Goal: Task Accomplishment & Management: Complete application form

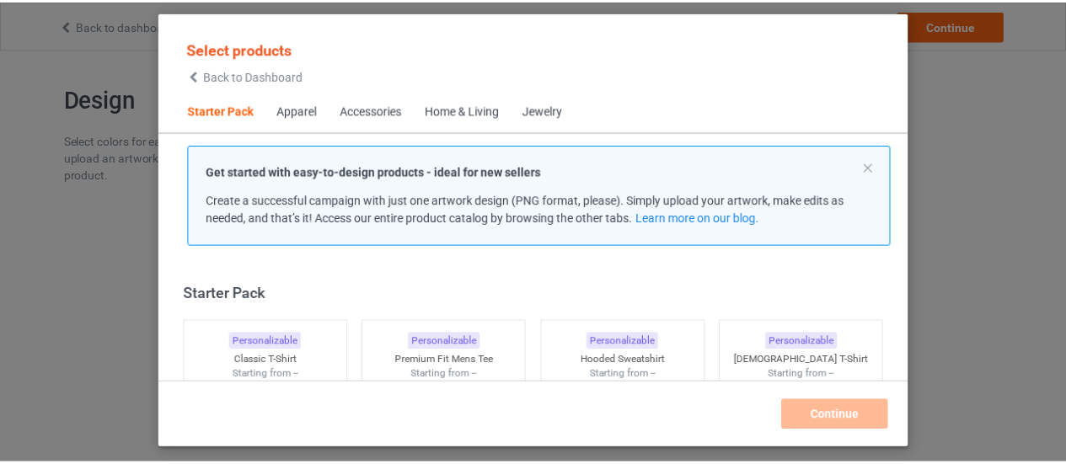
scroll to position [21, 0]
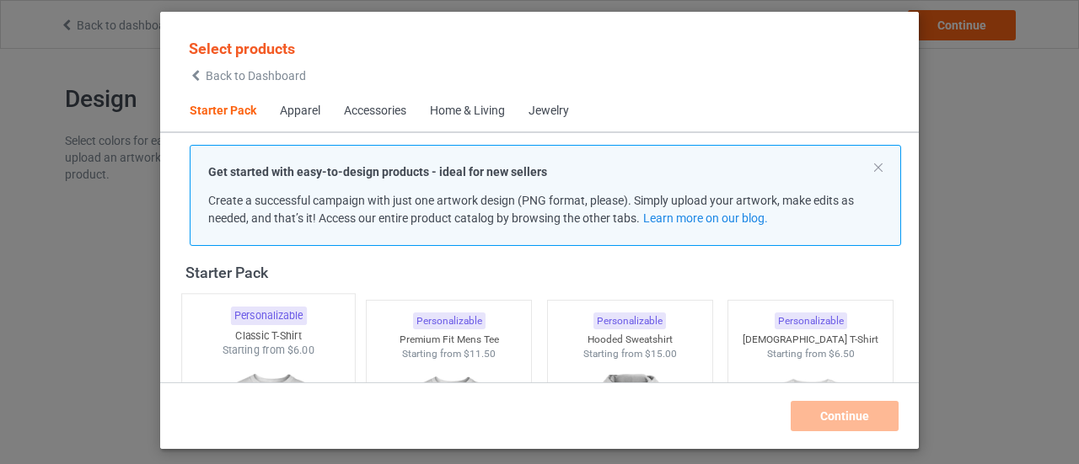
click at [283, 352] on div "Starting from $6.00" at bounding box center [268, 350] width 173 height 14
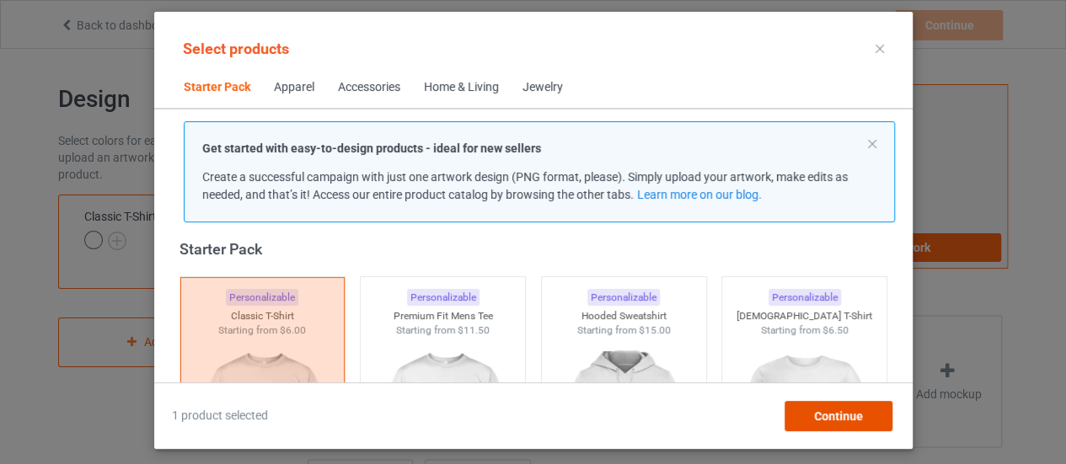
click at [840, 410] on span "Continue" at bounding box center [837, 416] width 49 height 13
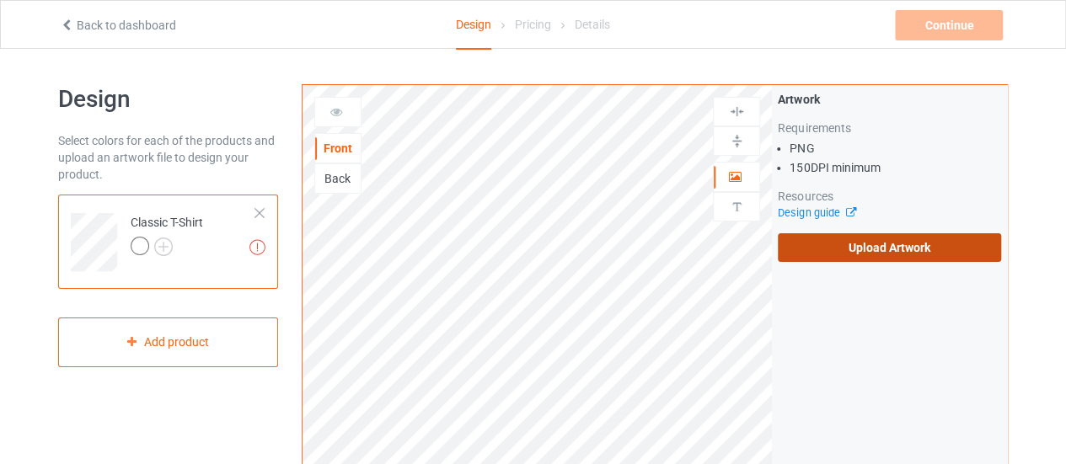
click at [880, 240] on label "Upload Artwork" at bounding box center [889, 248] width 223 height 29
click at [0, 0] on input "Upload Artwork" at bounding box center [0, 0] width 0 height 0
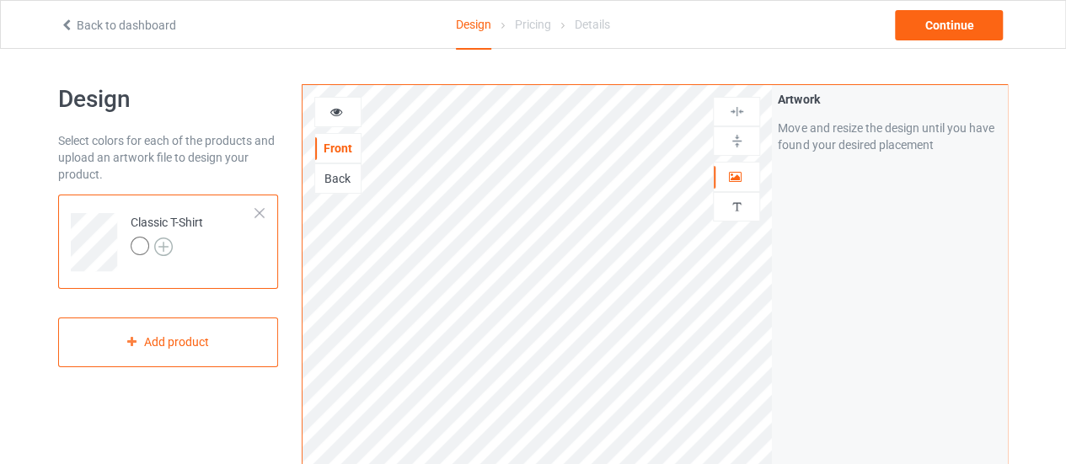
click at [165, 250] on img at bounding box center [163, 247] width 19 height 19
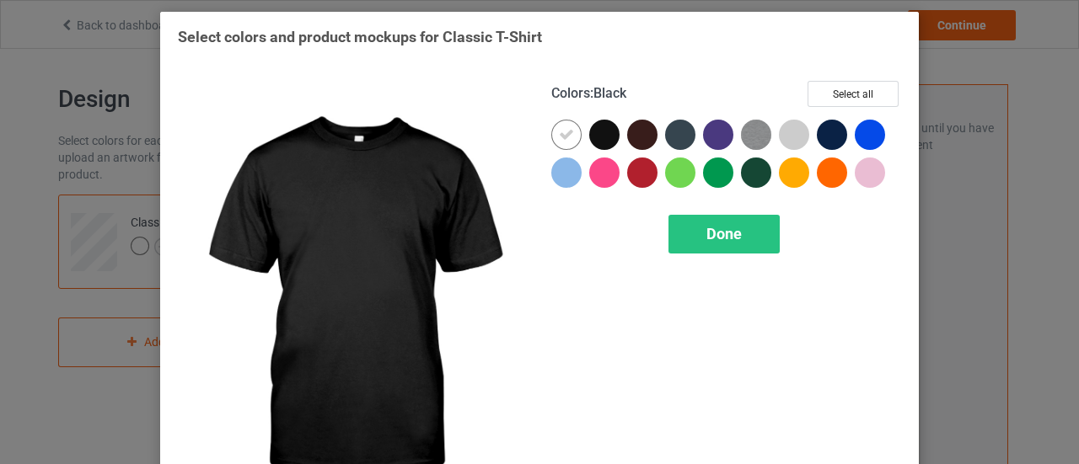
drag, startPoint x: 597, startPoint y: 132, endPoint x: 547, endPoint y: 148, distance: 52.3
click at [596, 132] on div at bounding box center [604, 135] width 30 height 30
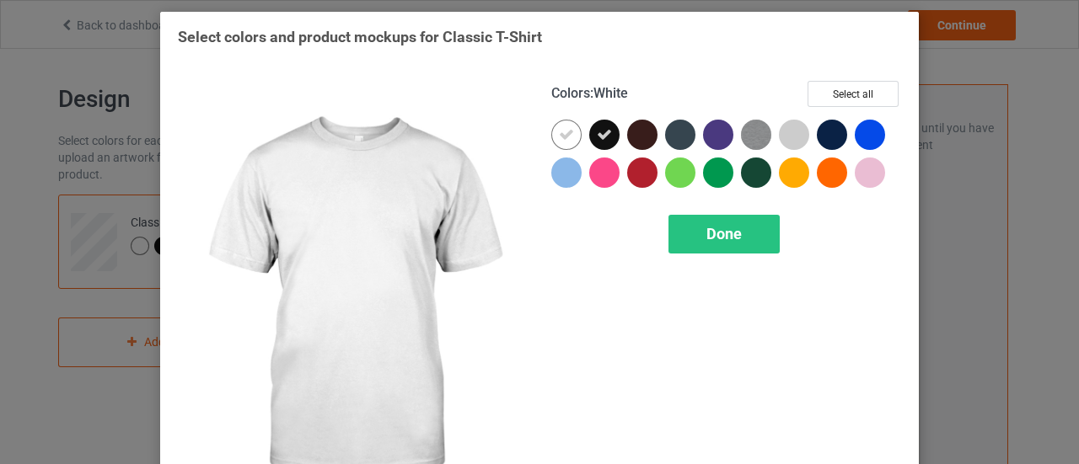
click at [559, 132] on icon at bounding box center [566, 134] width 15 height 15
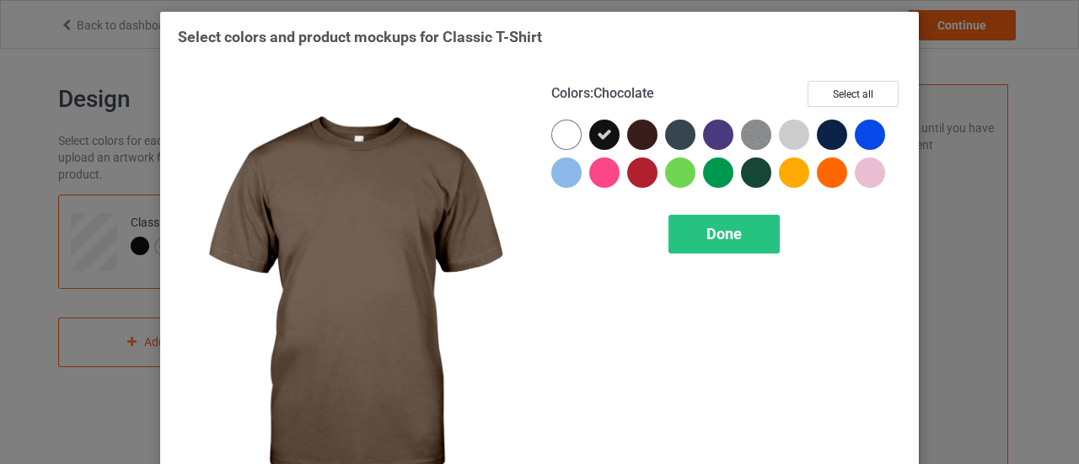
drag, startPoint x: 639, startPoint y: 127, endPoint x: 674, endPoint y: 133, distance: 35.9
click at [639, 127] on div at bounding box center [642, 135] width 30 height 30
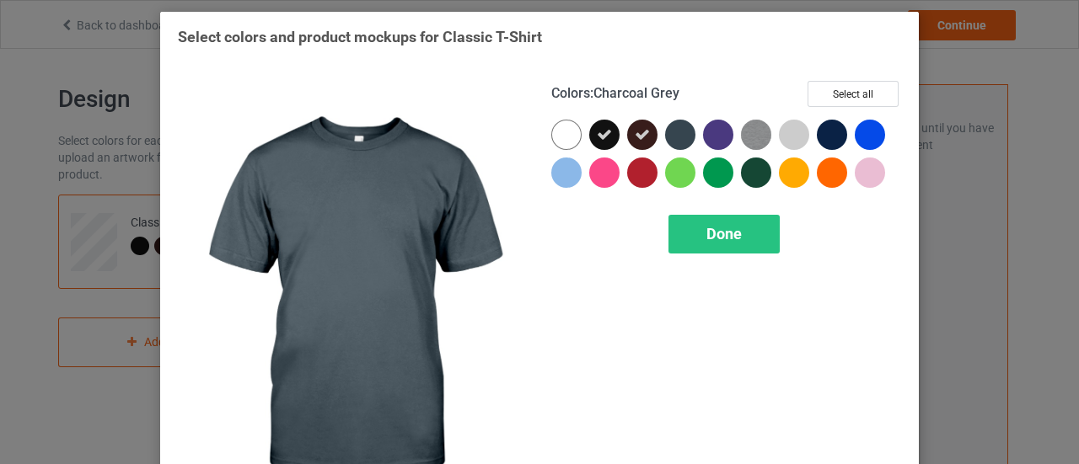
drag, startPoint x: 674, startPoint y: 134, endPoint x: 718, endPoint y: 139, distance: 44.1
click at [678, 136] on div at bounding box center [680, 135] width 30 height 30
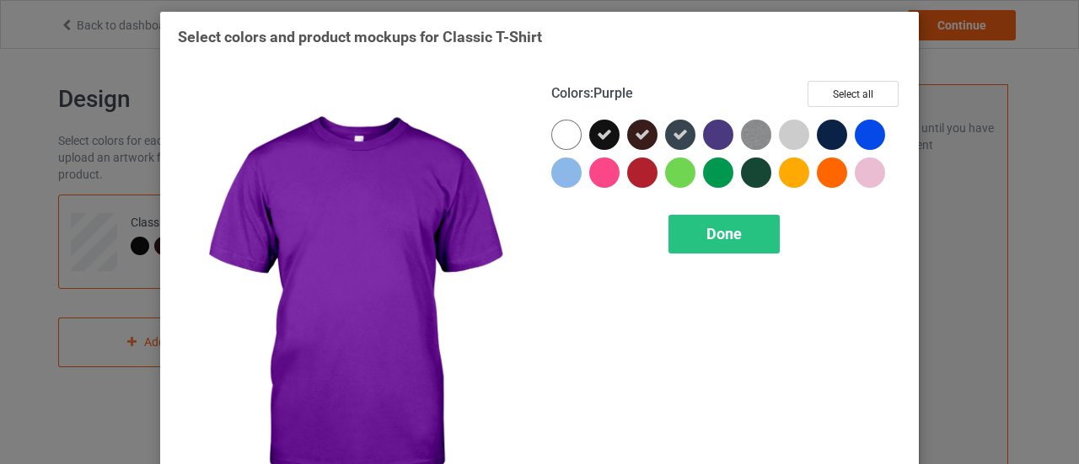
click at [718, 137] on div at bounding box center [718, 135] width 30 height 30
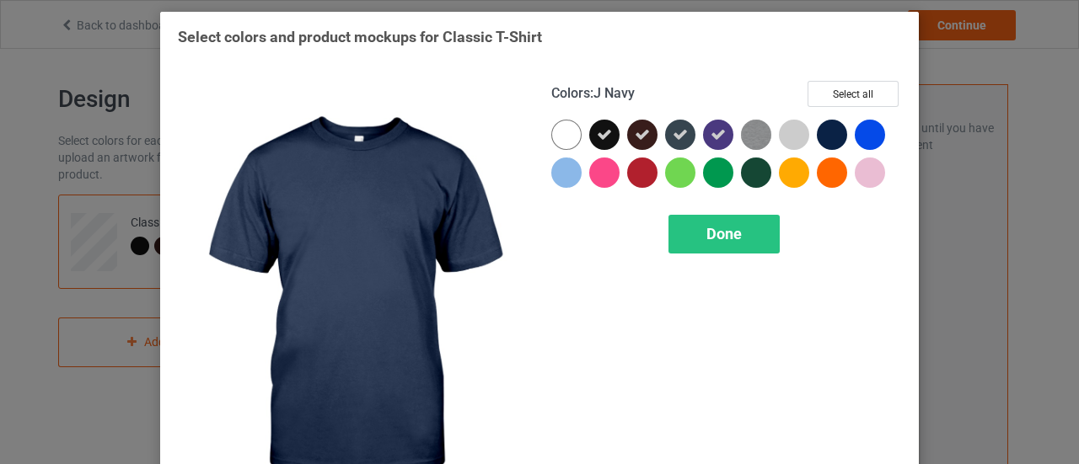
drag, startPoint x: 811, startPoint y: 132, endPoint x: 812, endPoint y: 184, distance: 51.4
click at [817, 134] on div at bounding box center [832, 135] width 30 height 30
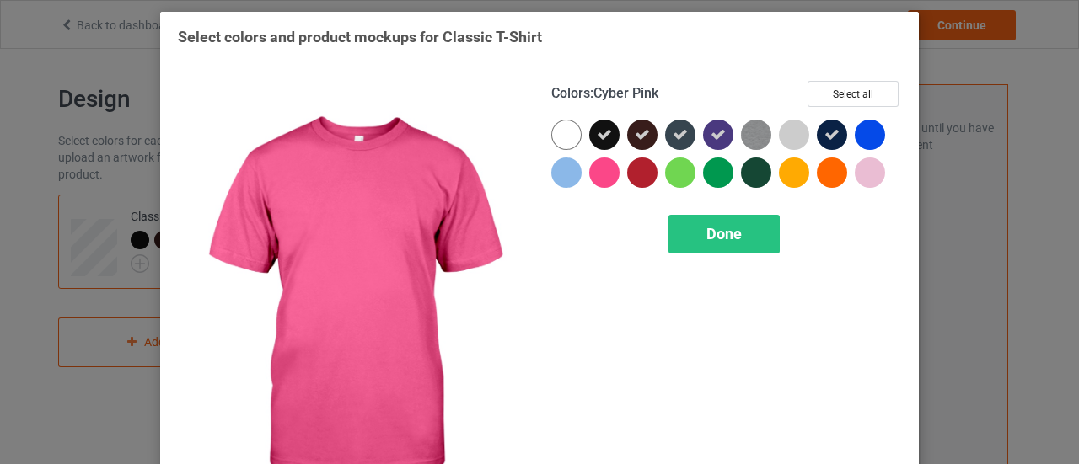
click at [597, 179] on div at bounding box center [604, 173] width 30 height 30
click at [691, 235] on div "Done" at bounding box center [723, 234] width 111 height 39
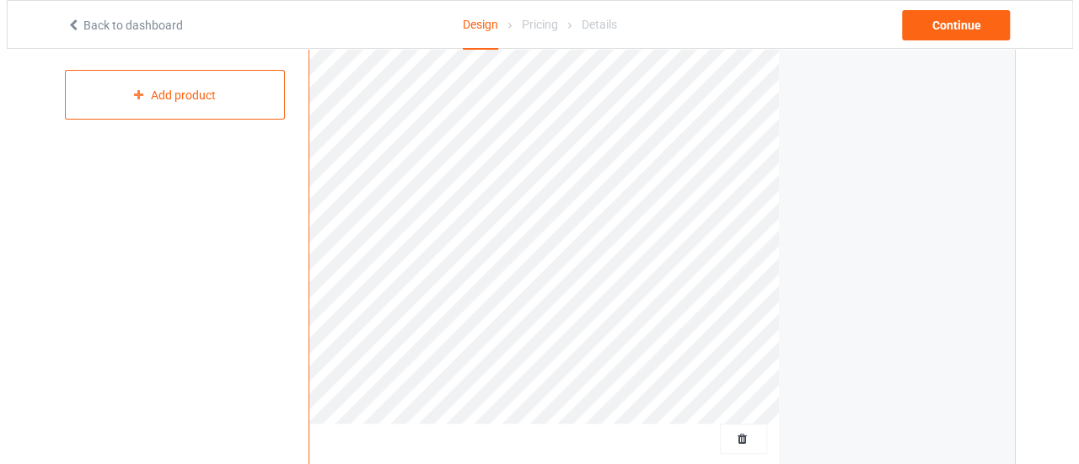
scroll to position [625, 0]
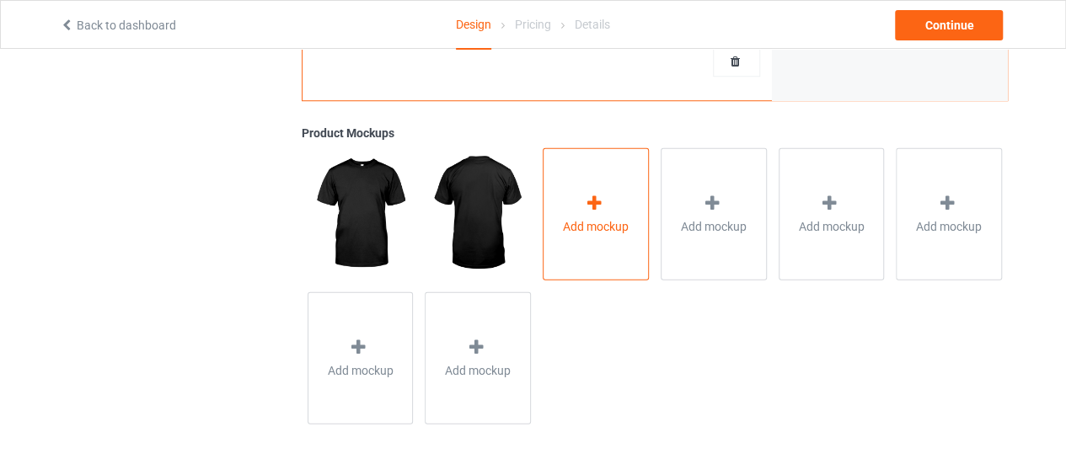
click at [565, 223] on span "Add mockup" at bounding box center [596, 225] width 66 height 17
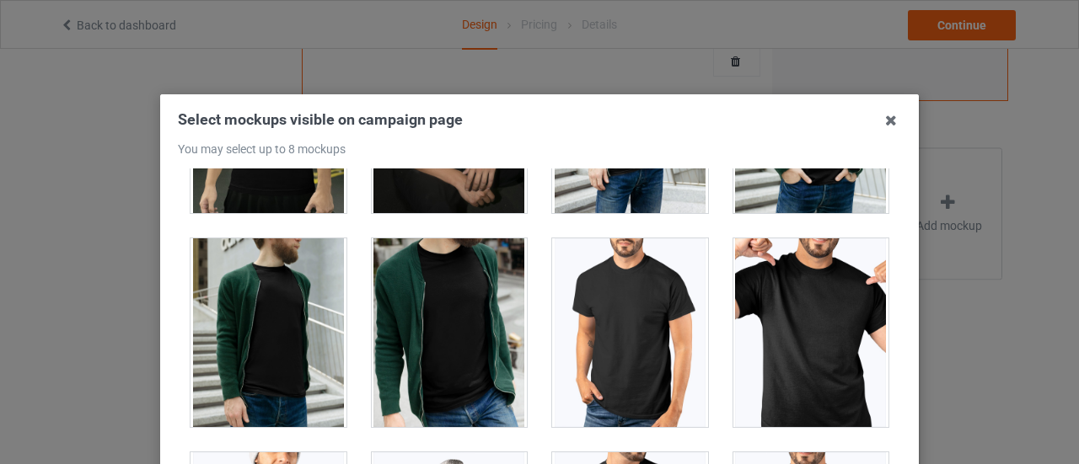
click at [787, 324] on div at bounding box center [811, 333] width 156 height 189
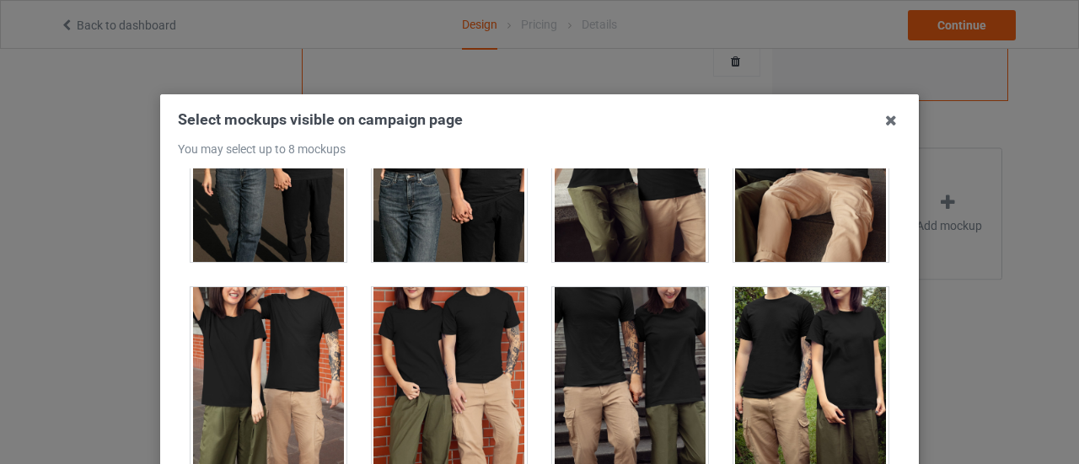
click at [648, 416] on div at bounding box center [630, 381] width 156 height 189
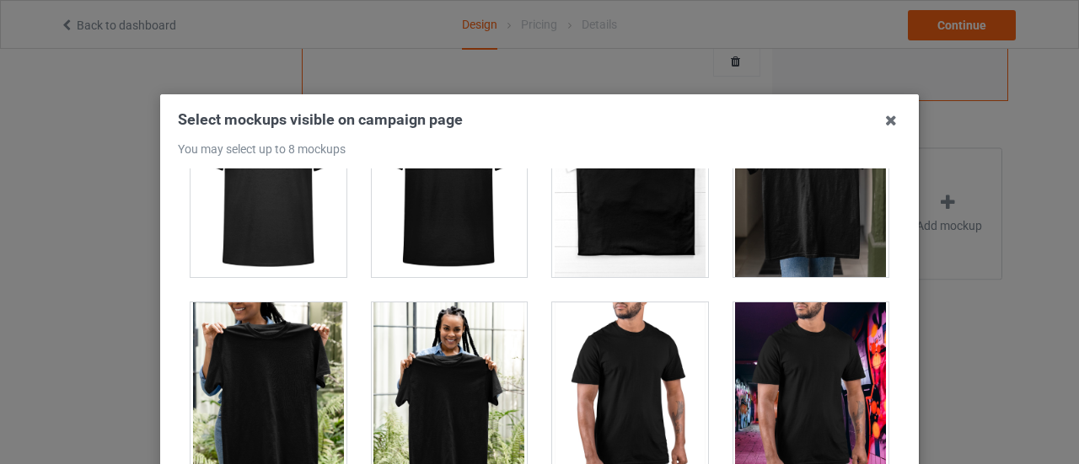
scroll to position [7588, 0]
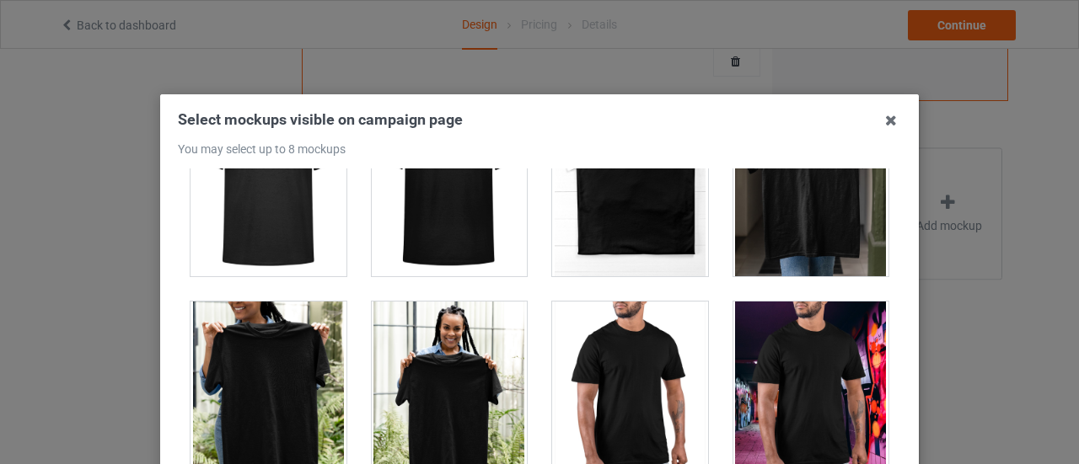
click at [432, 380] on div at bounding box center [450, 396] width 156 height 189
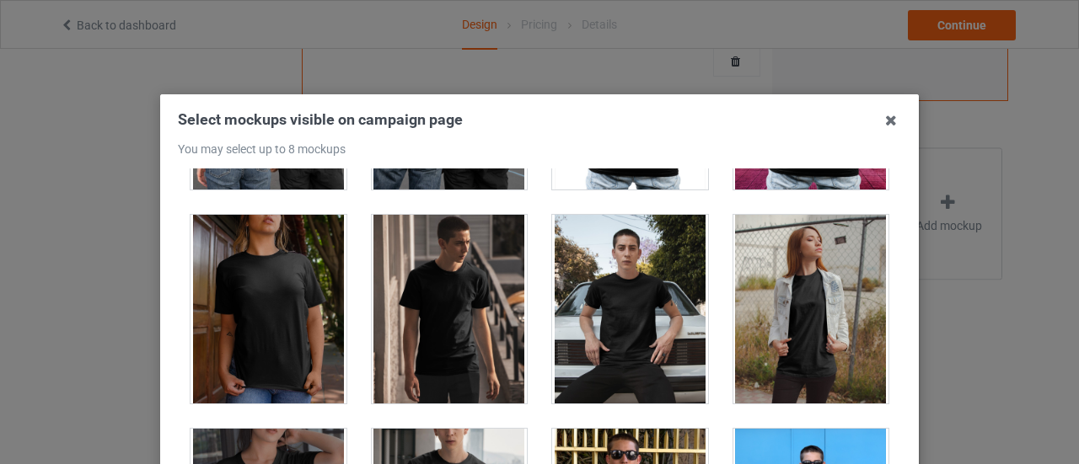
scroll to position [8532, 0]
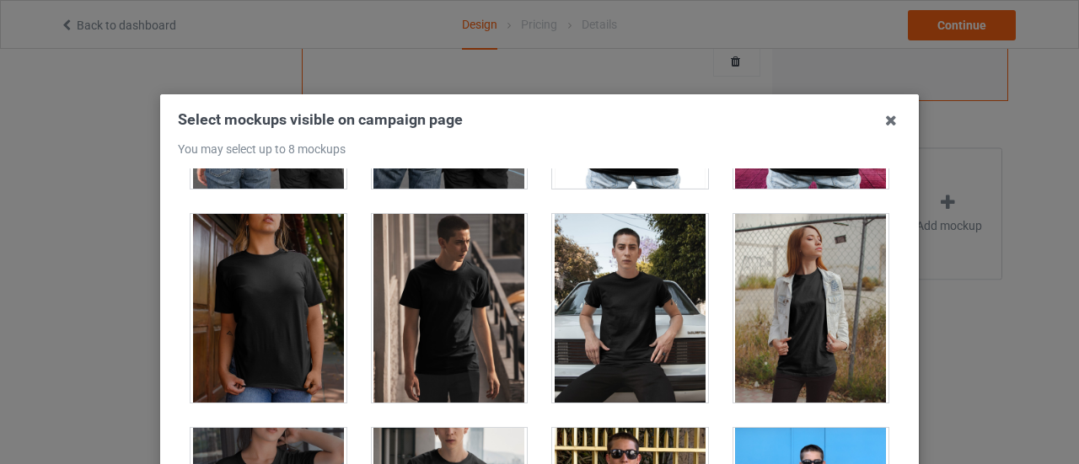
click at [280, 340] on div at bounding box center [269, 308] width 156 height 189
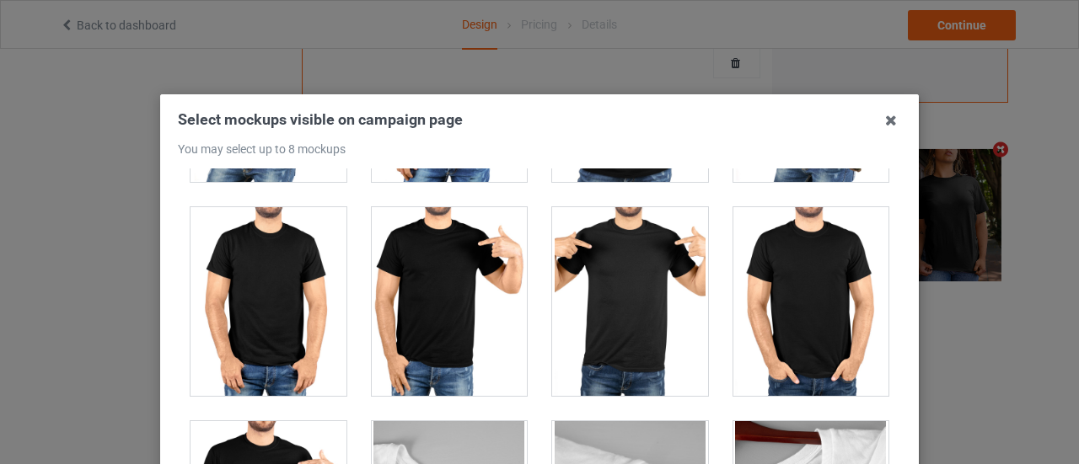
scroll to position [14749, 0]
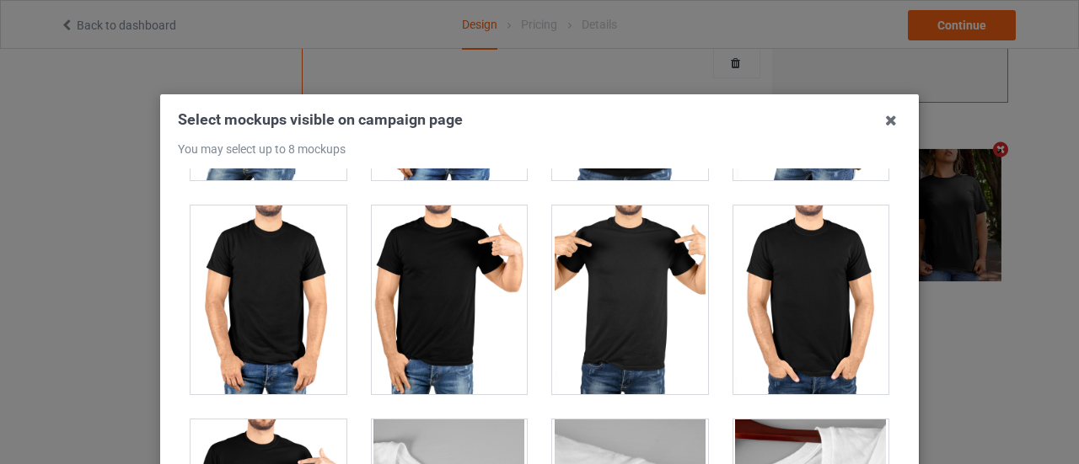
click at [631, 259] on div at bounding box center [630, 300] width 156 height 189
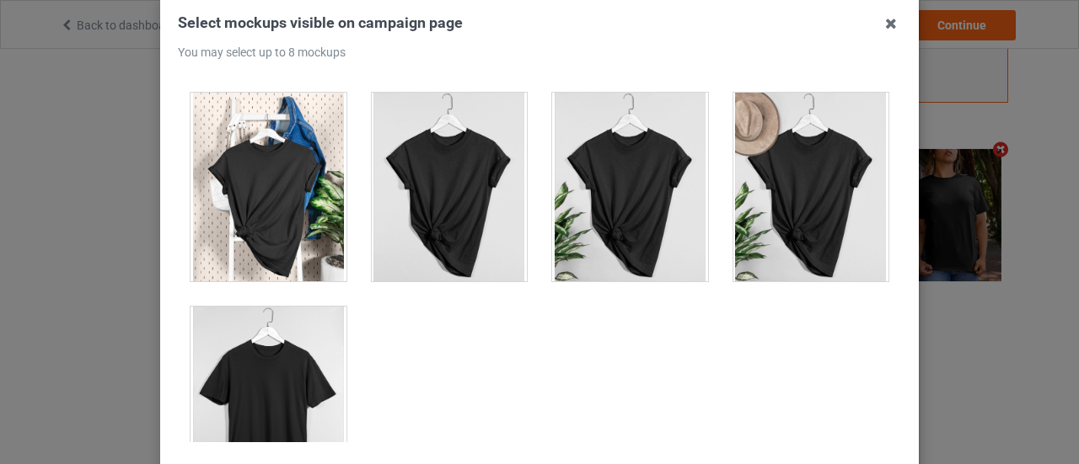
scroll to position [100, 0]
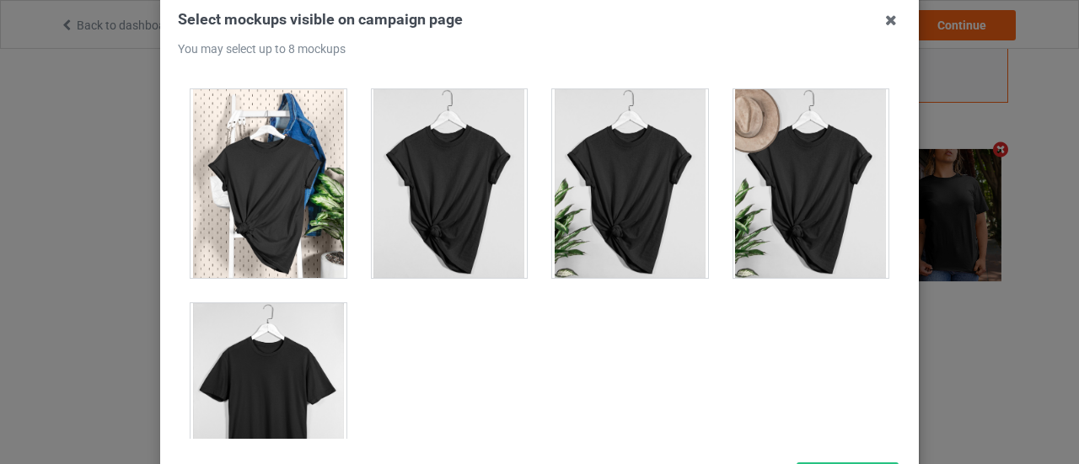
click at [283, 385] on div at bounding box center [269, 397] width 156 height 189
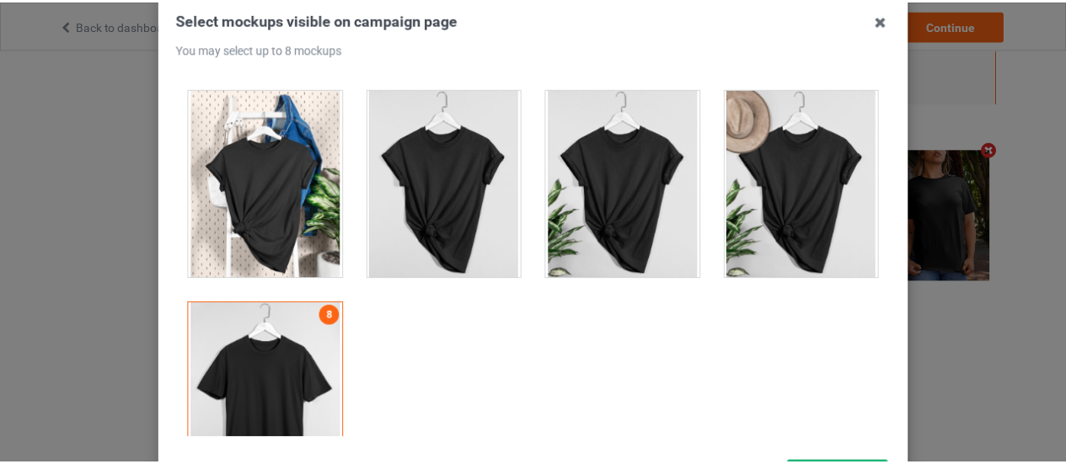
scroll to position [247, 0]
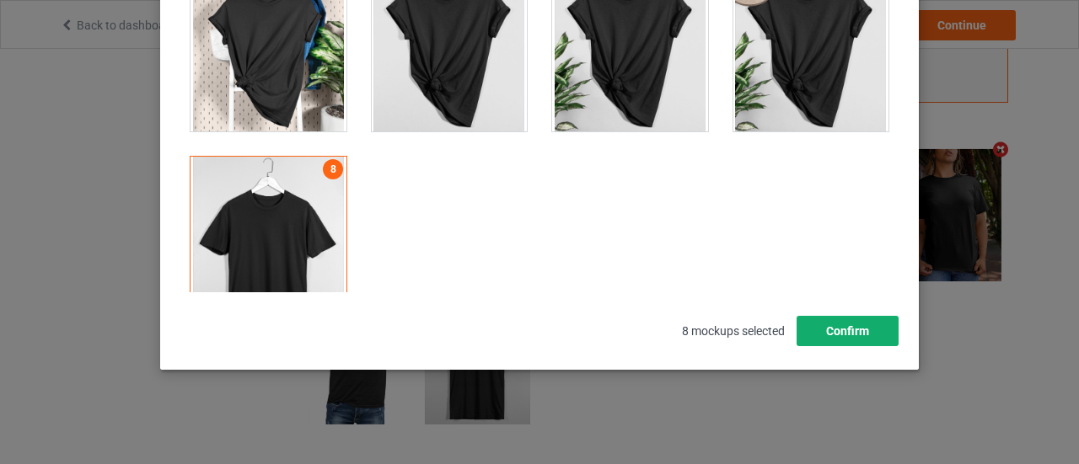
click at [838, 330] on button "Confirm" at bounding box center [848, 331] width 102 height 30
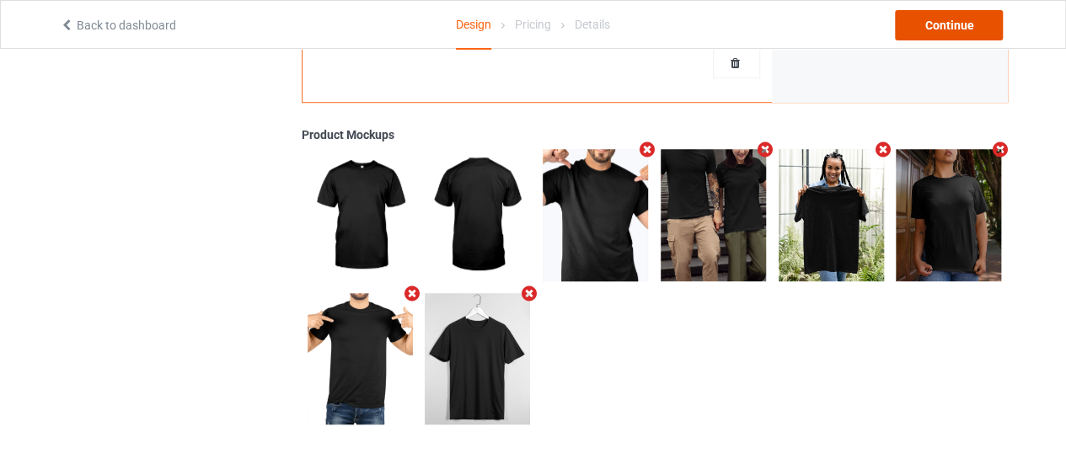
click at [936, 23] on div "Continue" at bounding box center [949, 25] width 108 height 30
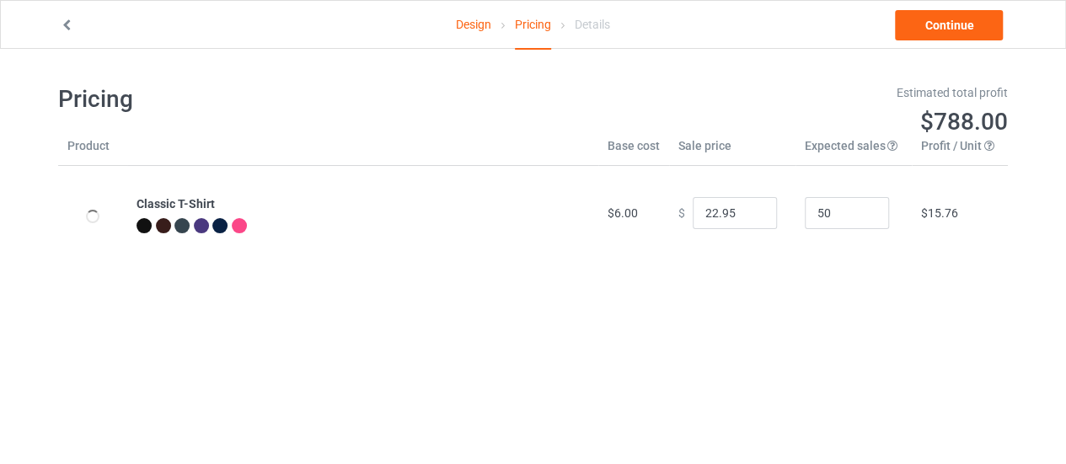
click at [934, 8] on div "Design Pricing Details Continue" at bounding box center [533, 24] width 970 height 47
click at [931, 22] on link "Continue" at bounding box center [949, 25] width 108 height 30
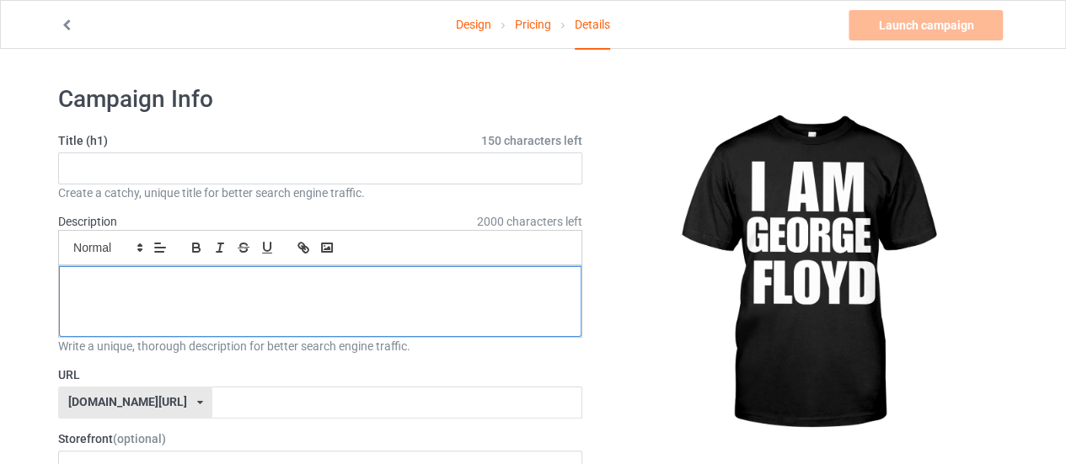
click at [334, 297] on div at bounding box center [320, 301] width 523 height 71
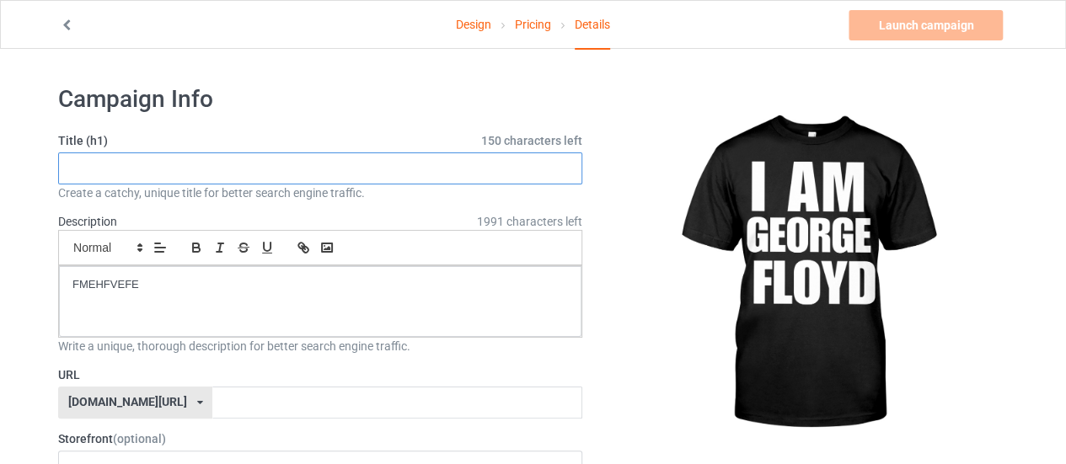
click at [423, 168] on input "text" at bounding box center [320, 169] width 524 height 32
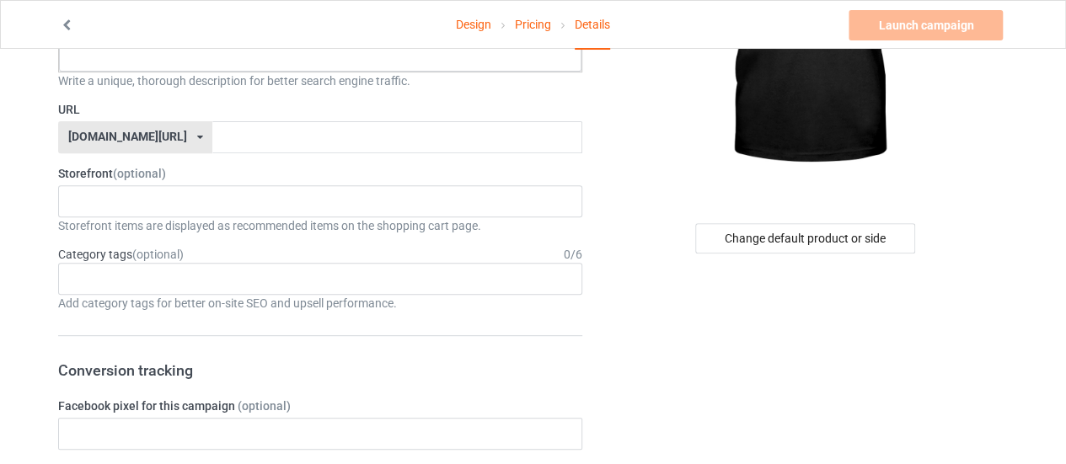
scroll to position [266, 0]
type input "HEHFERF"
click at [395, 130] on input "text" at bounding box center [396, 137] width 369 height 32
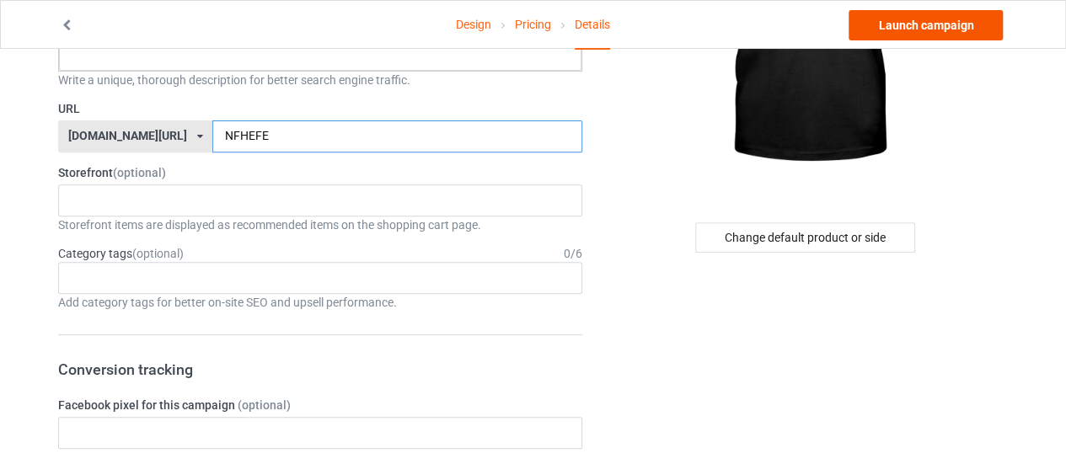
type input "NFHEFE"
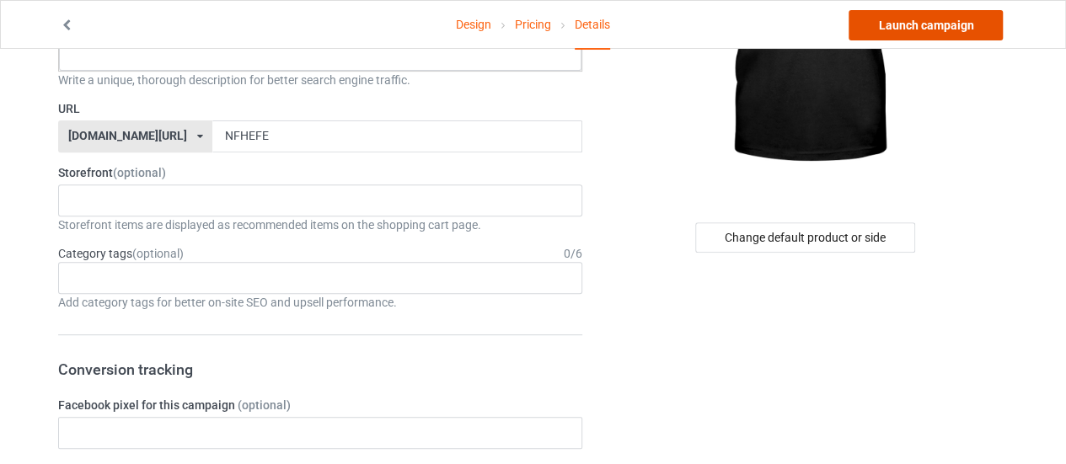
click at [956, 31] on link "Launch campaign" at bounding box center [926, 25] width 154 height 30
